Goal: Information Seeking & Learning: Learn about a topic

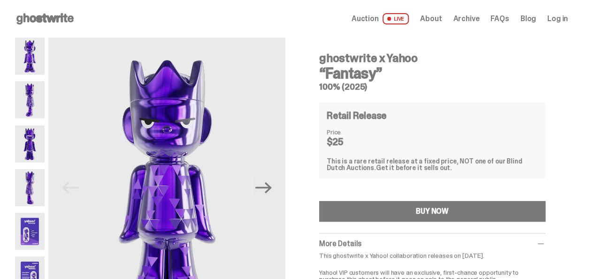
click at [39, 70] on img at bounding box center [30, 56] width 30 height 37
click at [33, 92] on img at bounding box center [30, 99] width 30 height 37
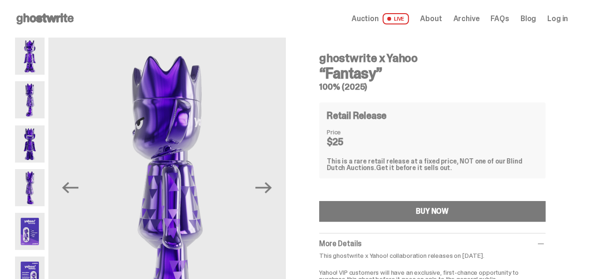
click at [23, 134] on img at bounding box center [30, 143] width 30 height 37
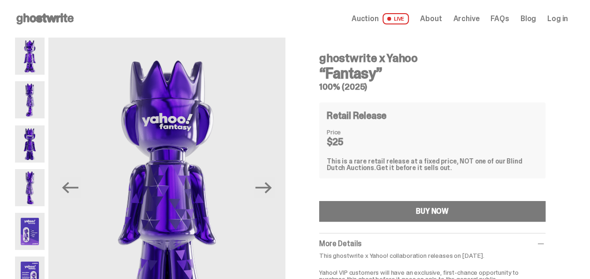
click at [24, 167] on div at bounding box center [30, 188] width 30 height 300
drag, startPoint x: 24, startPoint y: 167, endPoint x: 29, endPoint y: 179, distance: 12.5
click at [29, 179] on img at bounding box center [30, 187] width 30 height 37
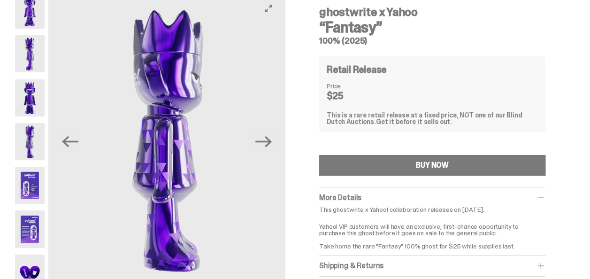
scroll to position [46, 0]
click at [25, 183] on img at bounding box center [30, 184] width 30 height 37
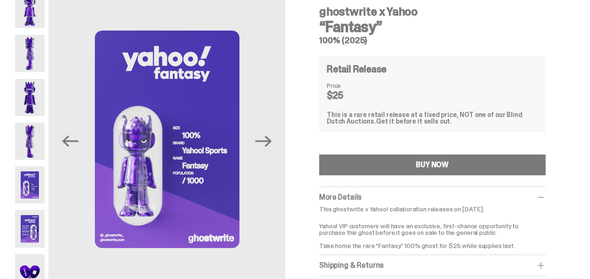
click at [20, 225] on img at bounding box center [30, 228] width 30 height 37
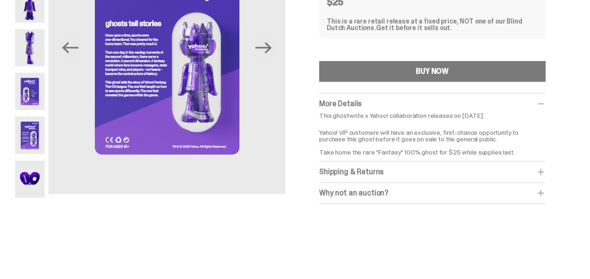
scroll to position [140, 0]
click at [174, 79] on img at bounding box center [166, 46] width 237 height 296
click at [178, 63] on img at bounding box center [166, 46] width 237 height 296
click at [132, 41] on img at bounding box center [166, 46] width 237 height 296
click at [132, 46] on img at bounding box center [166, 46] width 237 height 296
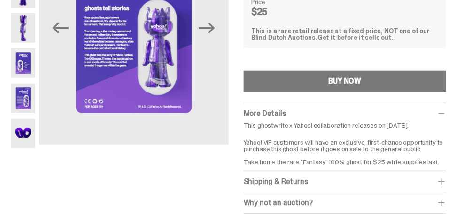
scroll to position [120, 0]
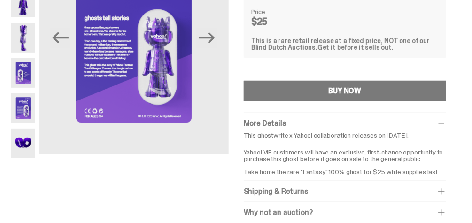
click at [29, 147] on img at bounding box center [23, 144] width 24 height 30
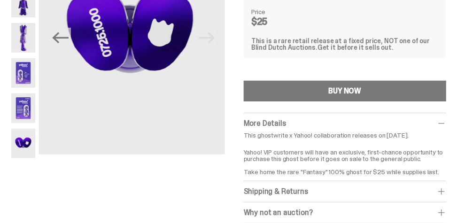
click at [128, 108] on img at bounding box center [130, 35] width 190 height 237
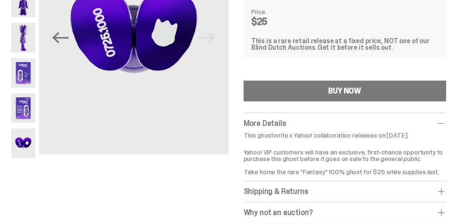
click at [20, 111] on img at bounding box center [23, 108] width 24 height 30
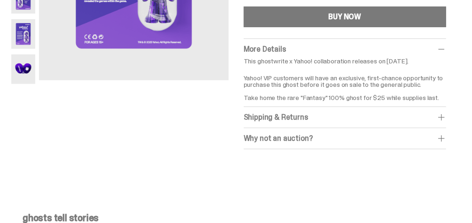
scroll to position [195, 0]
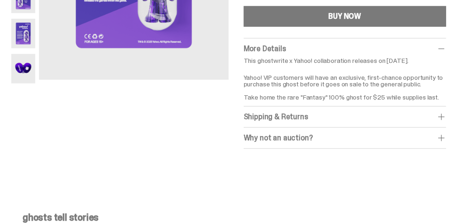
click at [446, 118] on span at bounding box center [441, 116] width 9 height 9
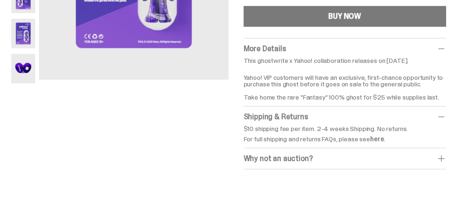
click at [446, 118] on span at bounding box center [441, 116] width 9 height 9
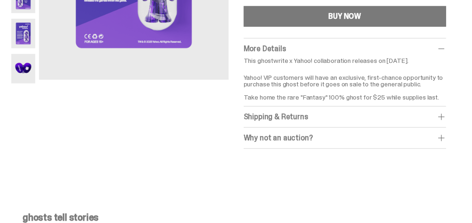
click at [446, 131] on div "Why not an auction? We still stand by Blind Dutch Auctions being the best way t…" at bounding box center [345, 138] width 202 height 21
click at [446, 134] on span at bounding box center [441, 137] width 9 height 9
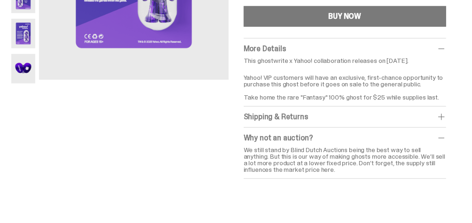
click at [446, 134] on span at bounding box center [441, 137] width 9 height 9
